Goal: Transaction & Acquisition: Purchase product/service

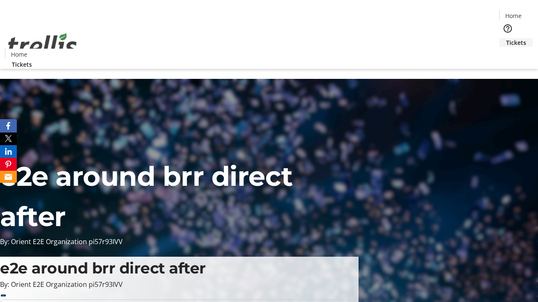
click at [506, 38] on span "Tickets" at bounding box center [516, 42] width 20 height 9
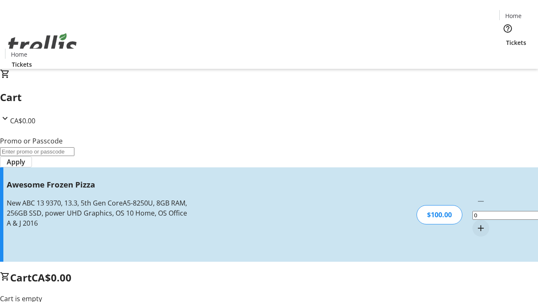
click at [475, 223] on mat-icon "Increment by one" at bounding box center [480, 228] width 10 height 10
type input "1"
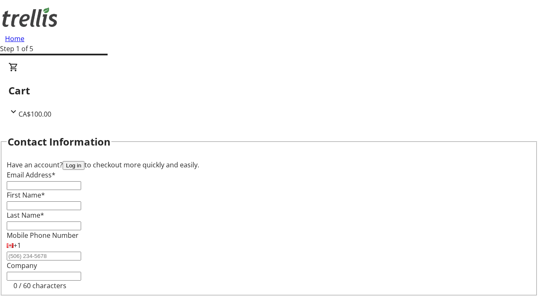
type input "FREE"
type input "[EMAIL_ADDRESS][DOMAIN_NAME]"
type input "[PERSON_NAME]"
